Goal: Transaction & Acquisition: Purchase product/service

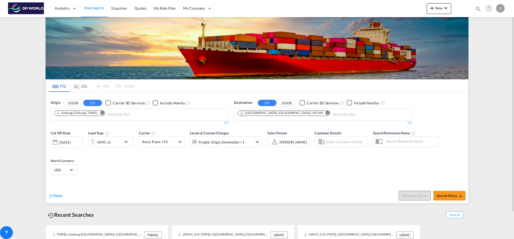
click at [102, 113] on md-icon "Remove" at bounding box center [102, 113] width 4 height 4
click at [101, 115] on input "Chips input." at bounding box center [79, 114] width 51 height 9
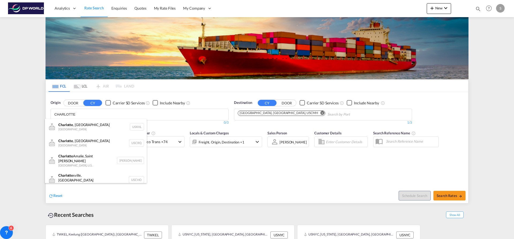
type input "CHARLOTTE"
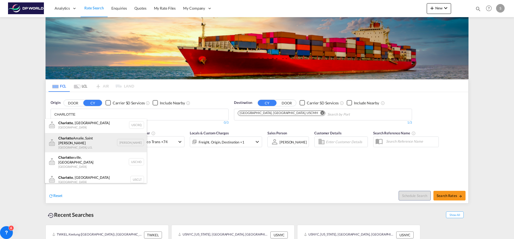
scroll to position [27, 0]
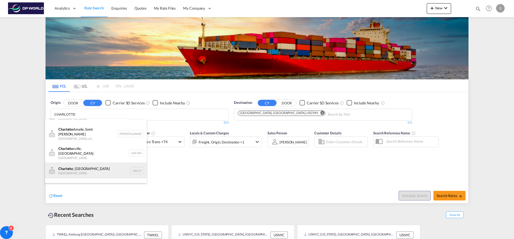
click at [108, 163] on div "[GEOGRAPHIC_DATA] , [GEOGRAPHIC_DATA] United States USCLT" at bounding box center [96, 171] width 102 height 16
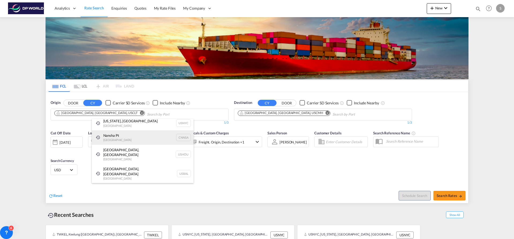
scroll to position [8, 0]
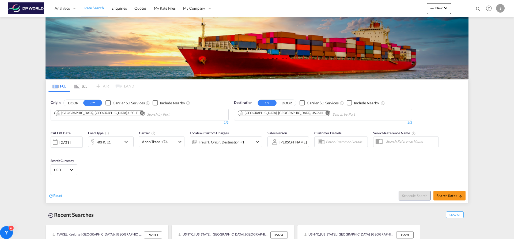
click at [326, 113] on md-icon "Remove" at bounding box center [328, 113] width 4 height 4
click at [283, 113] on input "Chips input." at bounding box center [263, 114] width 51 height 9
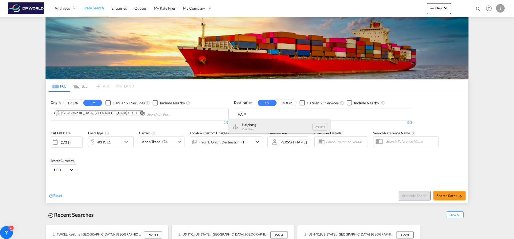
type input "HAIP"
click at [272, 122] on div "Haip hong Viet Nam VNHPH" at bounding box center [279, 127] width 102 height 16
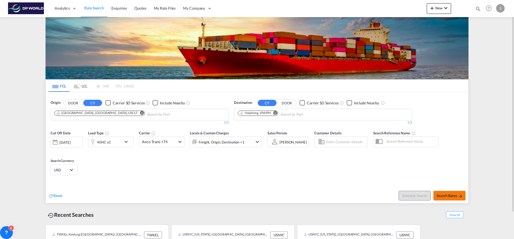
click at [439, 194] on span "Search Rates" at bounding box center [450, 196] width 26 height 4
type input "USCLT to VNHPH / [DATE]"
